Goal: Information Seeking & Learning: Understand process/instructions

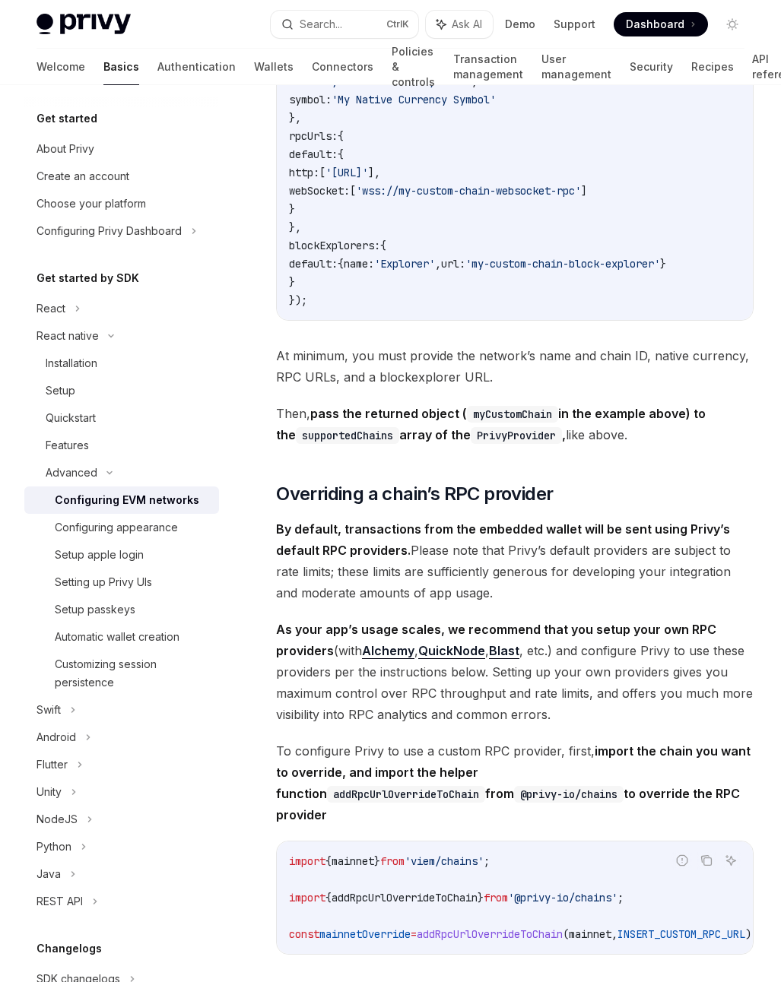
scroll to position [1328, 0]
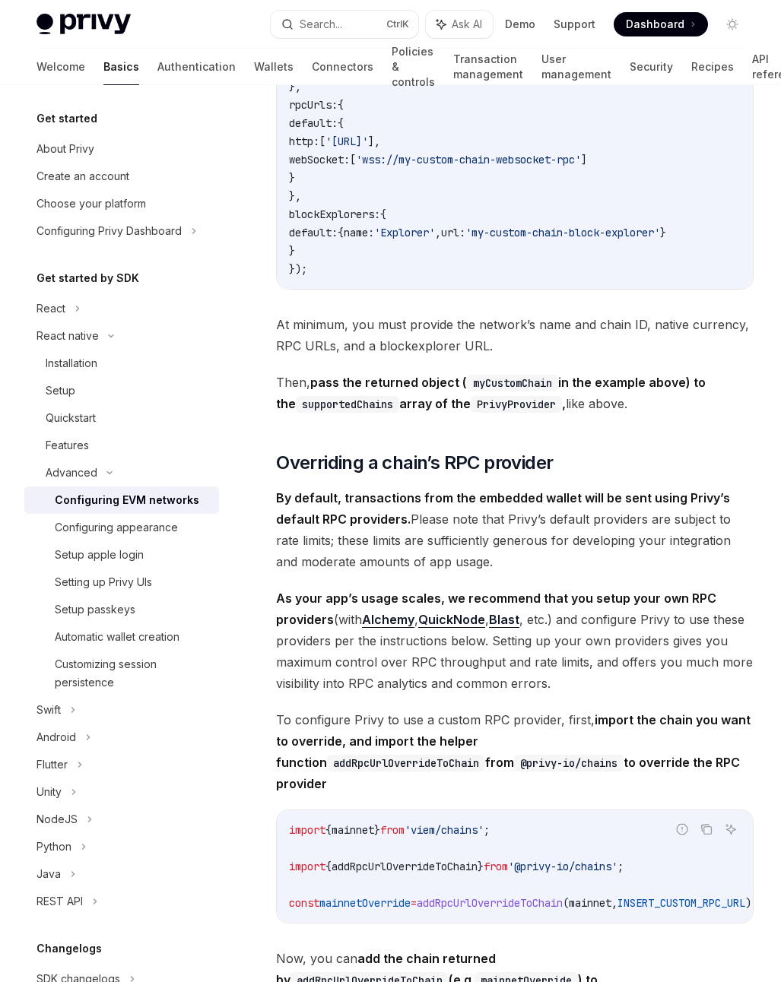
click at [311, 673] on span "As your app’s usage scales, we recommend that you setup your own RPC providers …" at bounding box center [514, 640] width 477 height 106
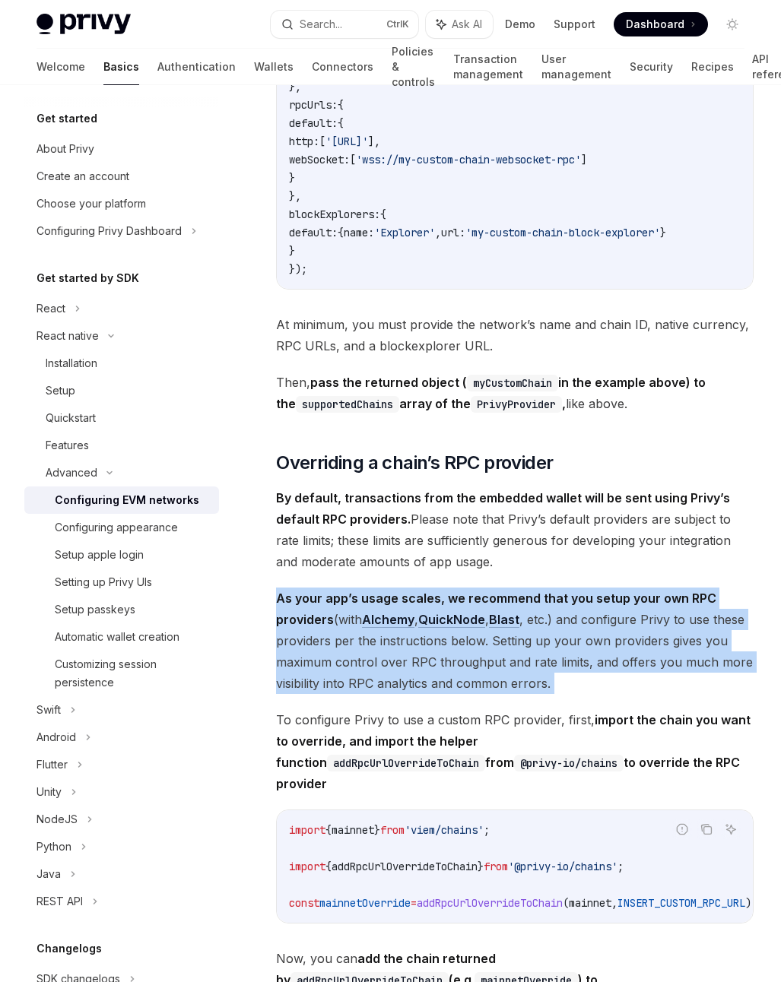
click at [311, 673] on span "As your app’s usage scales, we recommend that you setup your own RPC providers …" at bounding box center [514, 640] width 477 height 106
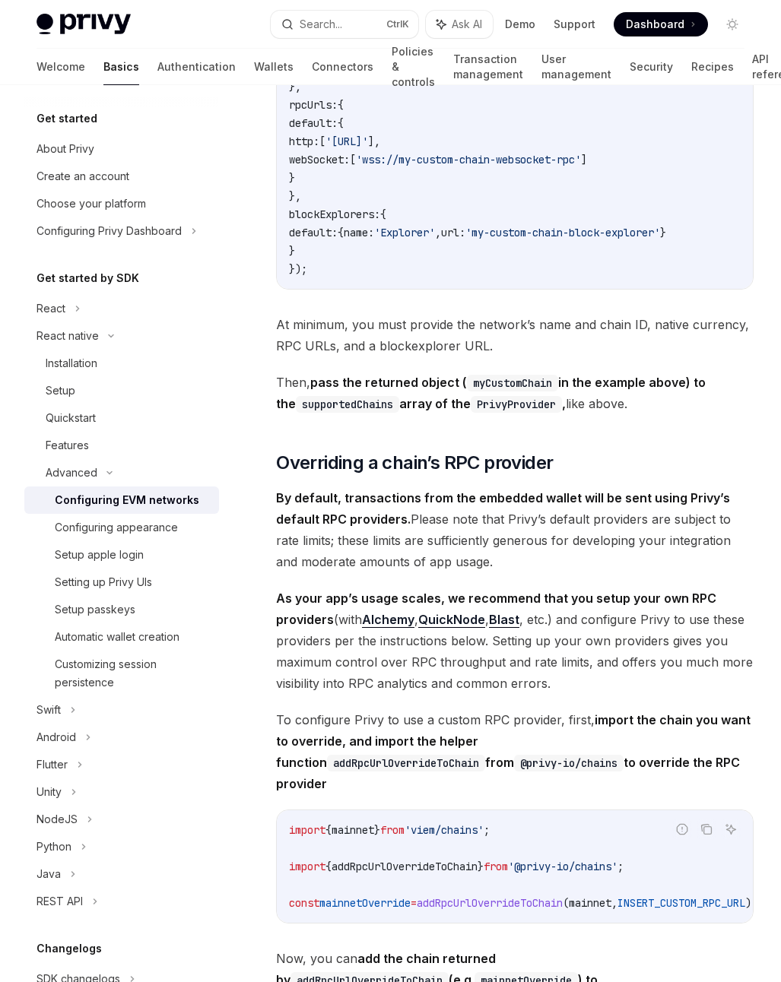
click at [449, 738] on span "To configure Privy to use a custom RPC provider, first, import the chain you wa…" at bounding box center [514, 751] width 477 height 85
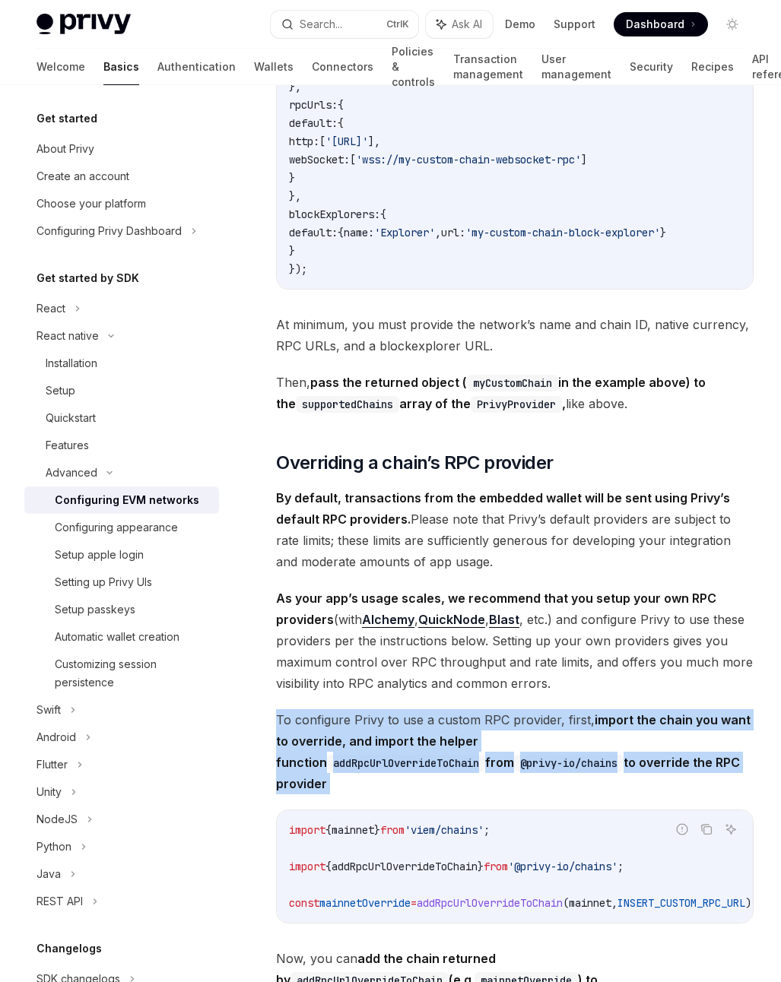
click at [449, 738] on span "To configure Privy to use a custom RPC provider, first, import the chain you wa…" at bounding box center [514, 751] width 477 height 85
click at [338, 741] on span "To configure Privy to use a custom RPC provider, first, import the chain you wa…" at bounding box center [514, 751] width 477 height 85
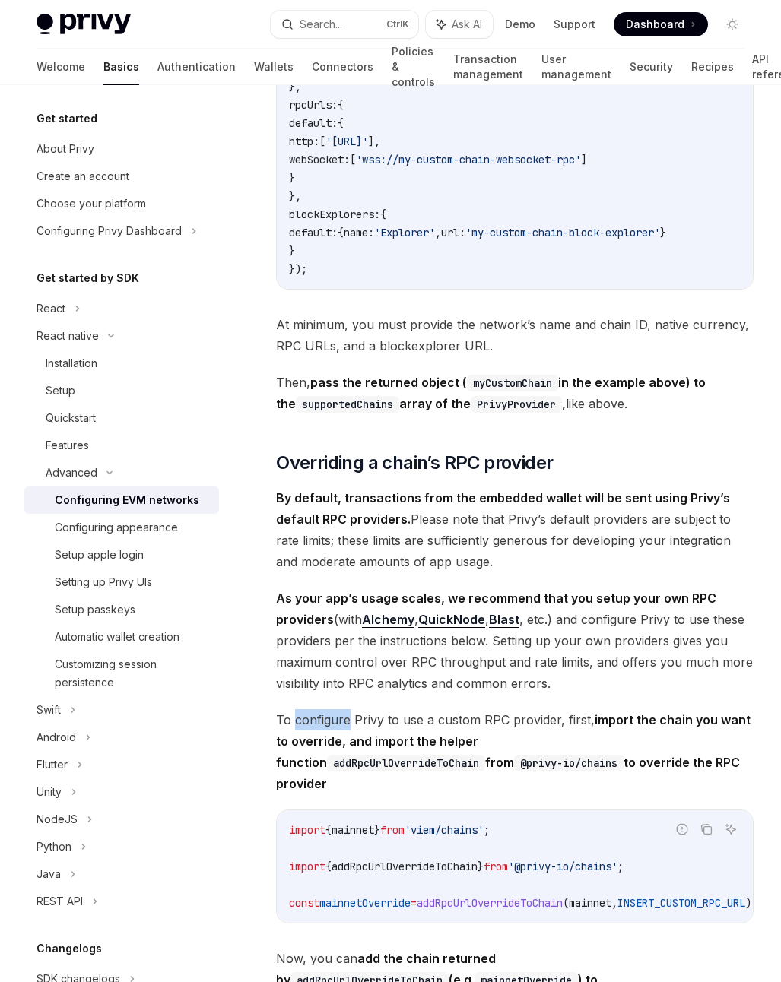
click at [338, 741] on span "To configure Privy to use a custom RPC provider, first, import the chain you wa…" at bounding box center [514, 751] width 477 height 85
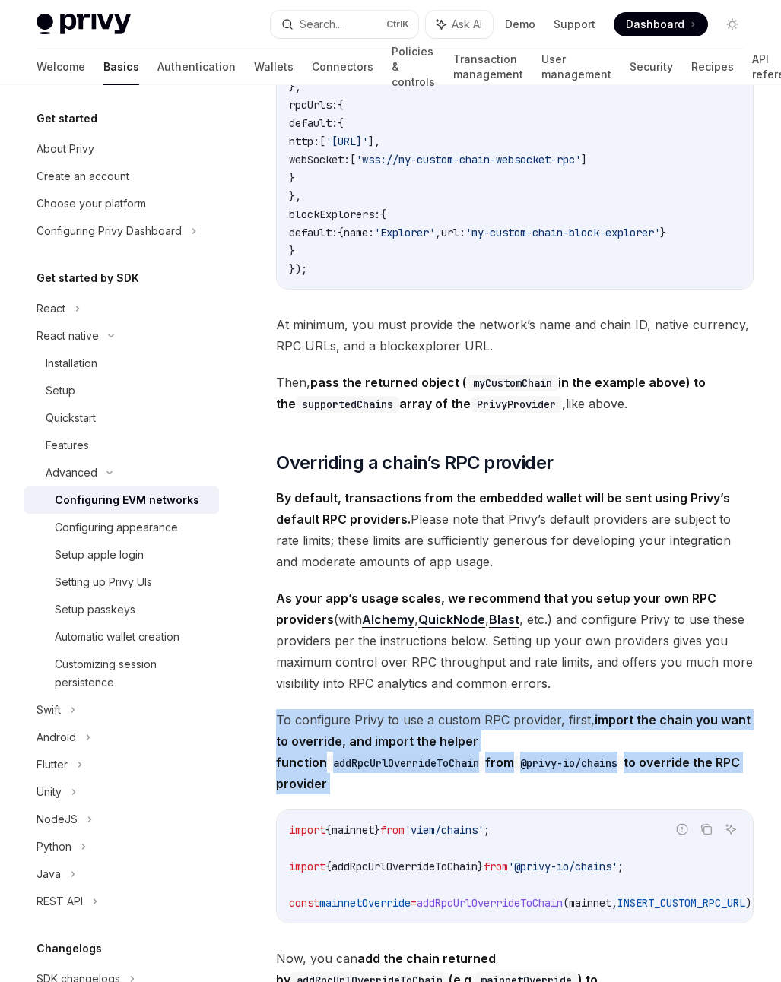
click at [338, 741] on span "To configure Privy to use a custom RPC provider, first, import the chain you wa…" at bounding box center [514, 751] width 477 height 85
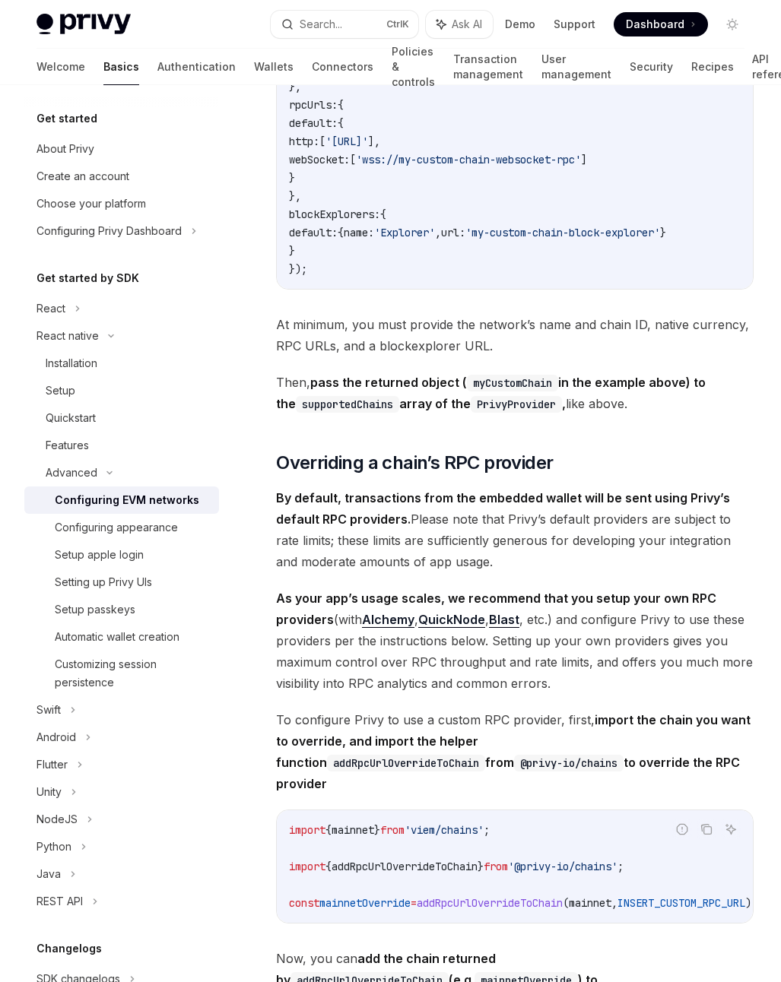
click at [329, 694] on span "As your app’s usage scales, we recommend that you setup your own RPC providers …" at bounding box center [514, 640] width 477 height 106
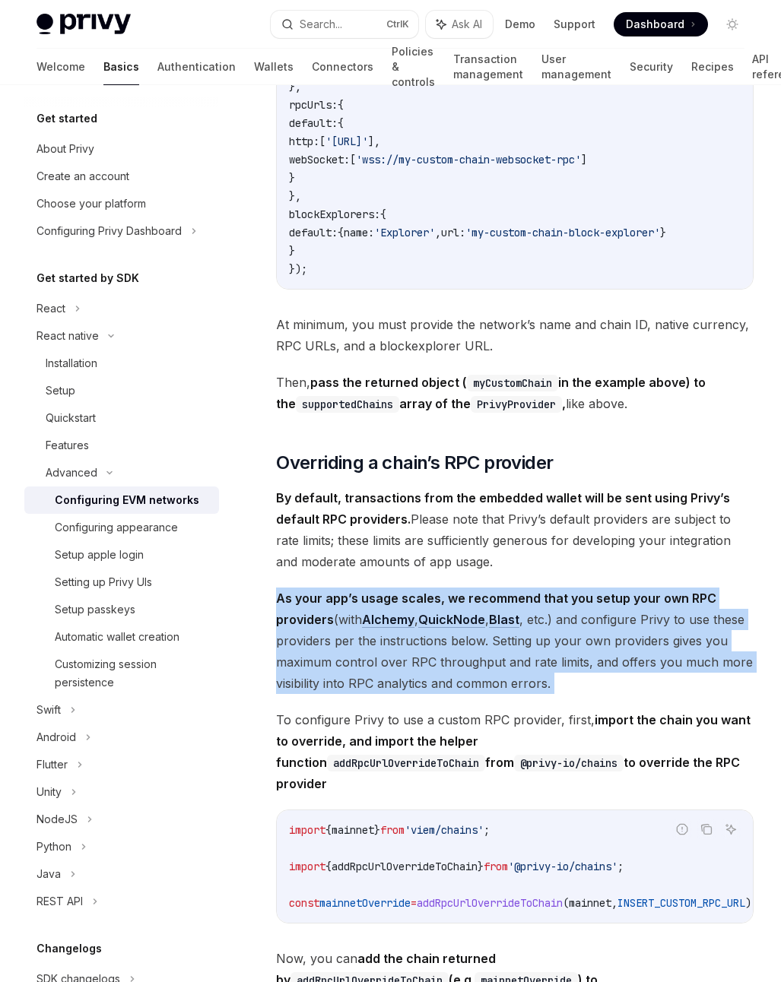
click at [329, 694] on span "As your app’s usage scales, we recommend that you setup your own RPC providers …" at bounding box center [514, 640] width 477 height 106
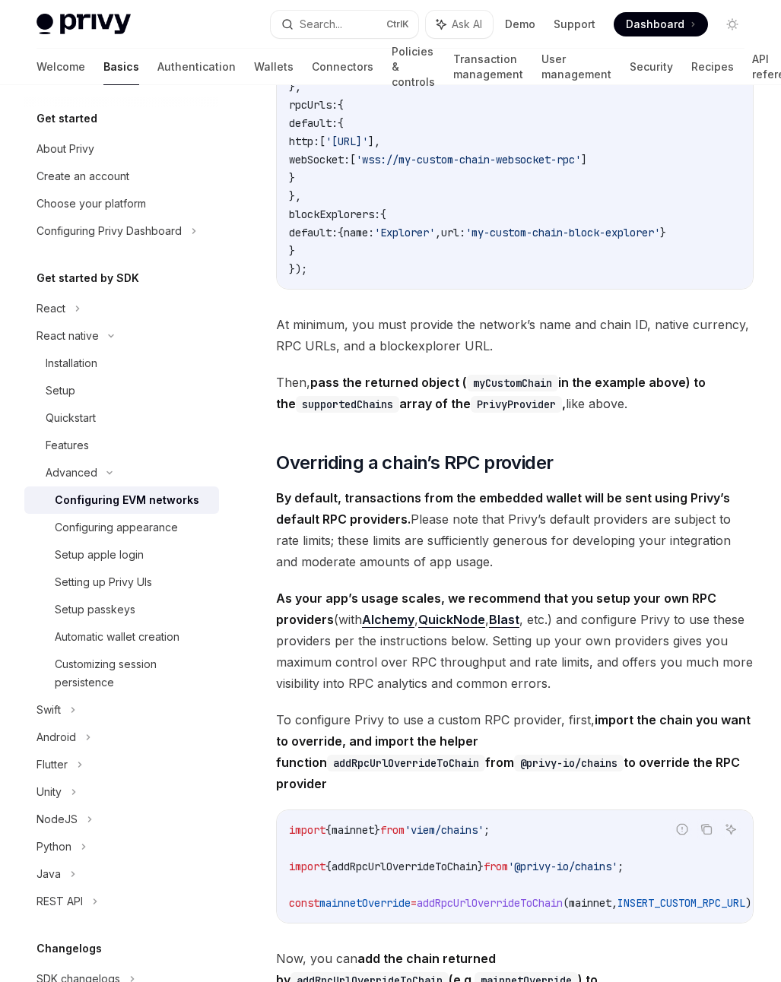
click at [366, 743] on span "To configure Privy to use a custom RPC provider, first, import the chain you wa…" at bounding box center [514, 751] width 477 height 85
